Goal: Transaction & Acquisition: Subscribe to service/newsletter

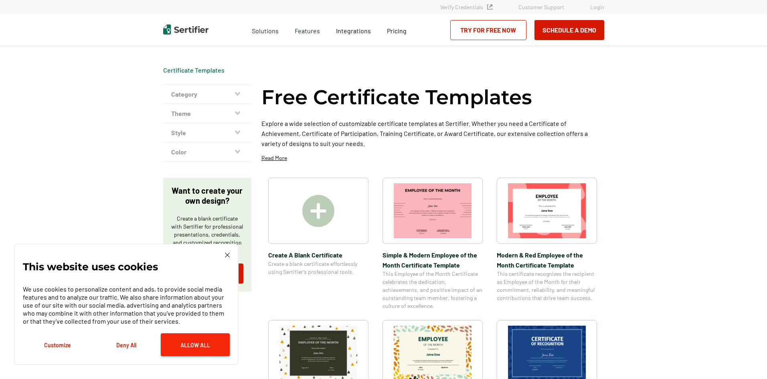
click at [203, 349] on button "Allow All" at bounding box center [195, 344] width 69 height 23
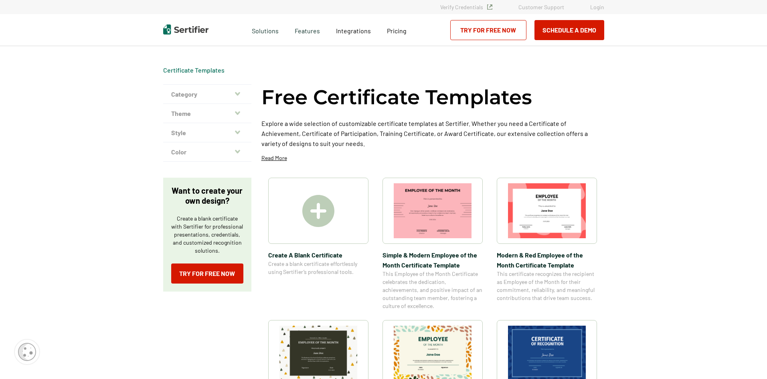
click at [327, 215] on img at bounding box center [318, 211] width 32 height 32
